Goal: Transaction & Acquisition: Purchase product/service

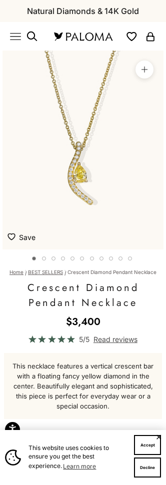
scroll to position [0, 13]
